Goal: Task Accomplishment & Management: Manage account settings

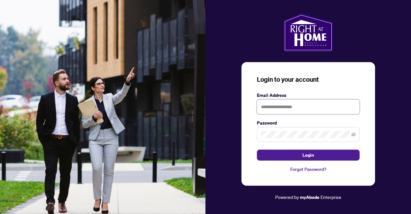
click at [273, 104] on input "text" at bounding box center [308, 106] width 103 height 15
click at [281, 109] on input "text" at bounding box center [308, 106] width 103 height 15
type input "**********"
click at [257, 149] on button "Login" at bounding box center [308, 154] width 103 height 11
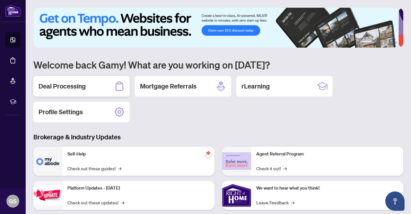
click at [102, 90] on div "Deal Processing" at bounding box center [81, 86] width 96 height 21
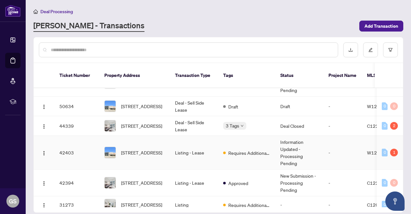
scroll to position [55, 0]
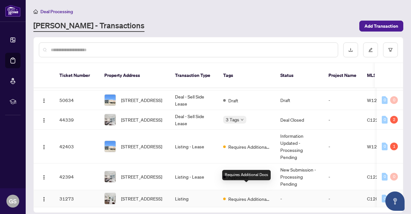
click at [239, 195] on span "Requires Additional Docs" at bounding box center [249, 198] width 42 height 7
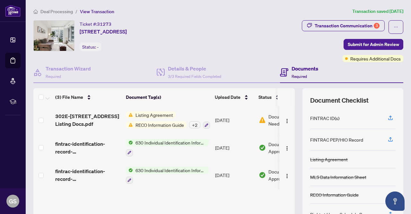
click at [193, 125] on div "+ 2" at bounding box center [194, 124] width 11 height 7
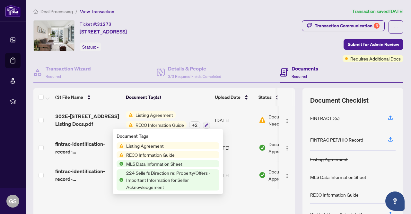
click at [207, 108] on td "Listing Agreement RECO Information Guide + 2" at bounding box center [167, 120] width 89 height 28
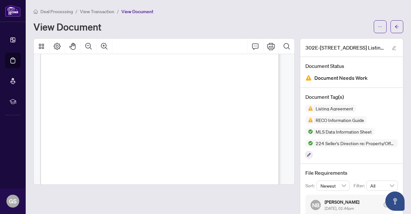
scroll to position [6124, 0]
click at [111, 11] on span "View Transaction" at bounding box center [97, 12] width 34 height 6
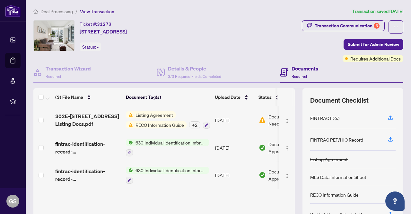
click at [69, 9] on span "Deal Processing" at bounding box center [56, 12] width 32 height 6
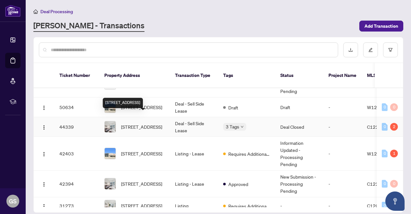
scroll to position [44, 0]
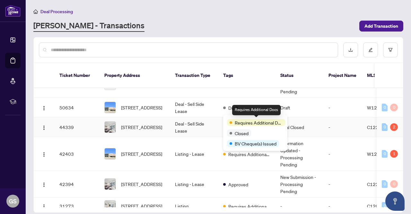
click at [238, 120] on span "Requires Additional Docs" at bounding box center [259, 122] width 48 height 7
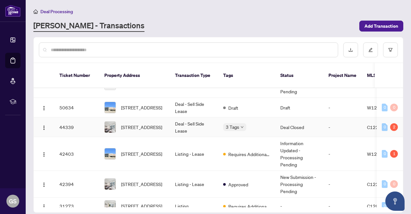
scroll to position [55, 0]
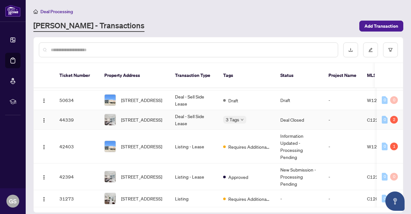
click at [186, 110] on td "Deal - Sell Side Lease" at bounding box center [194, 120] width 48 height 20
